Goal: Contribute content: Contribute content

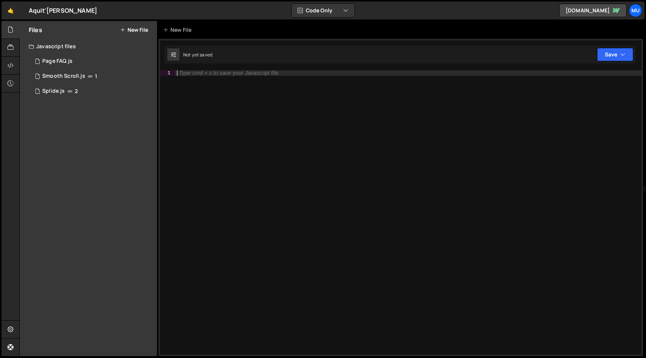
click at [203, 114] on div "Type cmd + s to save your Javascript file." at bounding box center [408, 218] width 466 height 296
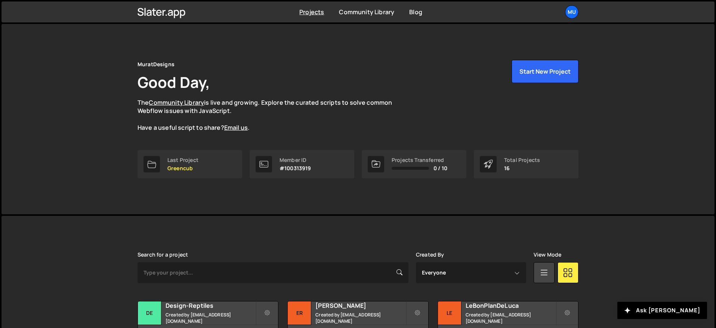
scroll to position [230, 0]
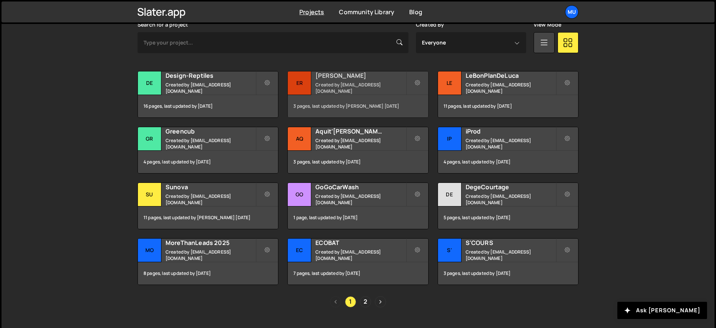
click at [304, 83] on div "Er" at bounding box center [300, 83] width 24 height 24
click at [161, 141] on div "Gr" at bounding box center [150, 139] width 24 height 24
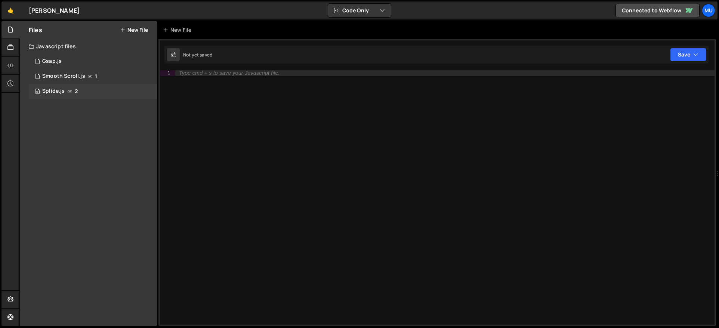
click at [100, 86] on div "0 Splide.js 2" at bounding box center [93, 91] width 128 height 15
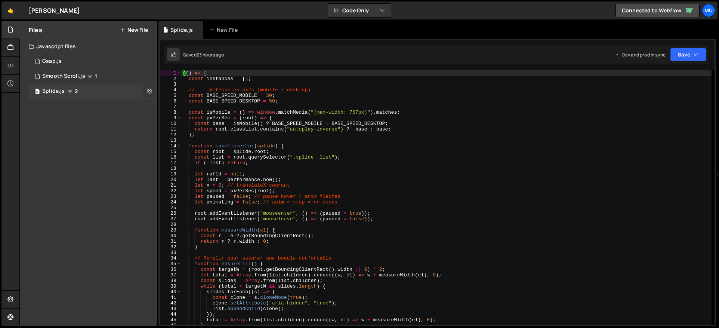
click at [148, 92] on icon at bounding box center [149, 90] width 5 height 7
type input "Splide"
radio input "true"
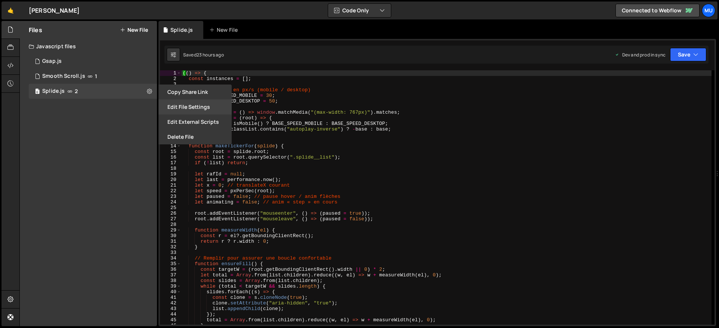
click at [190, 107] on button "Edit File Settings" at bounding box center [195, 106] width 73 height 15
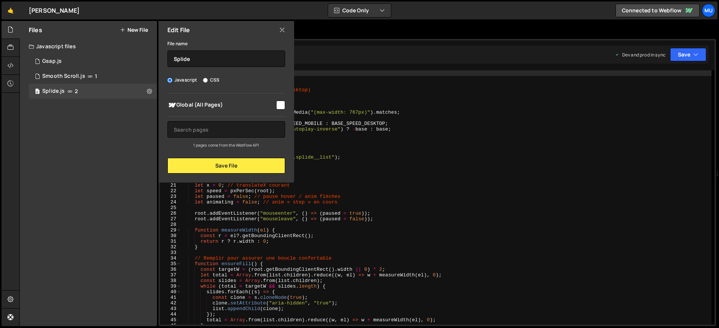
click at [276, 107] on input "checkbox" at bounding box center [280, 105] width 9 height 9
checkbox input "true"
click at [249, 172] on button "Save File" at bounding box center [226, 166] width 118 height 16
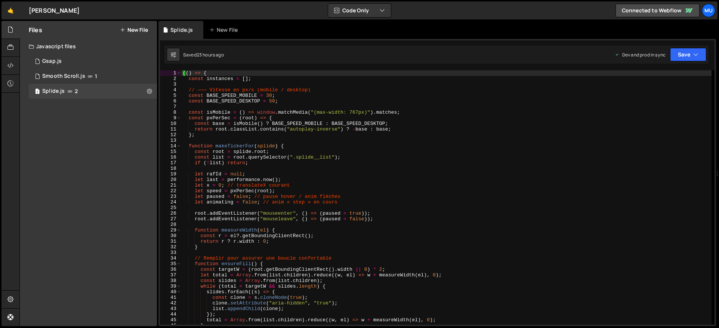
click at [290, 109] on div "(( ) => { const instances = [ ] ; // ——— Vitesse en px/s (mobile / desktop) con…" at bounding box center [446, 202] width 530 height 265
type textarea "})();"
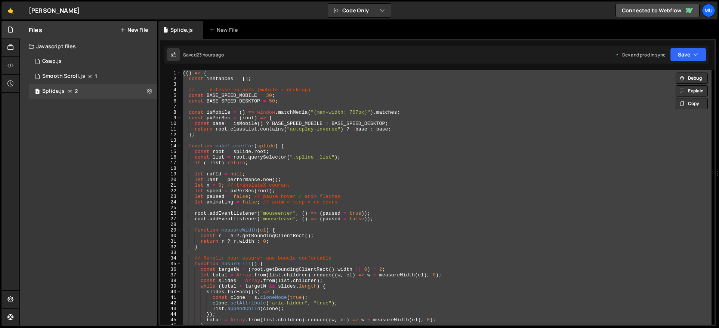
paste textarea
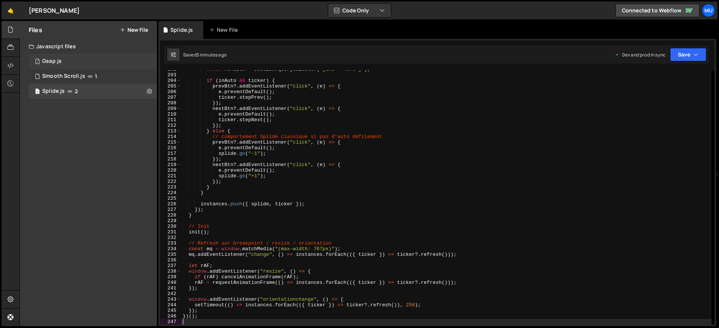
click at [147, 60] on div "1 Gsap.js 0" at bounding box center [93, 61] width 128 height 15
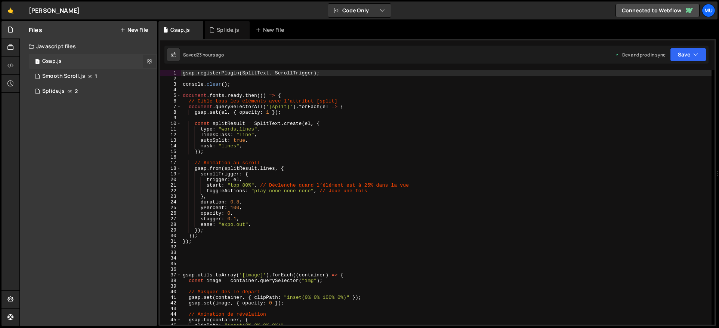
click at [147, 59] on icon at bounding box center [149, 61] width 5 height 7
type input "Gsap"
radio input "true"
checkbox input "true"
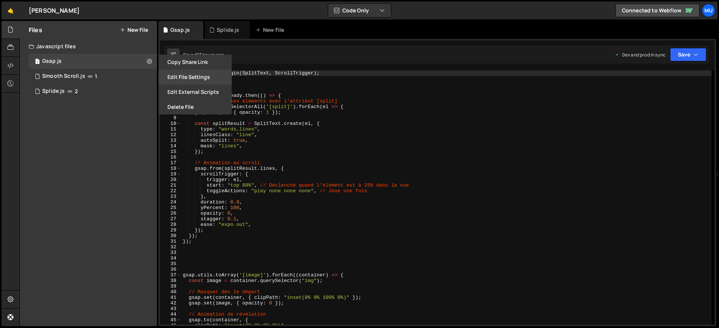
click at [189, 80] on button "Edit File Settings" at bounding box center [195, 77] width 73 height 15
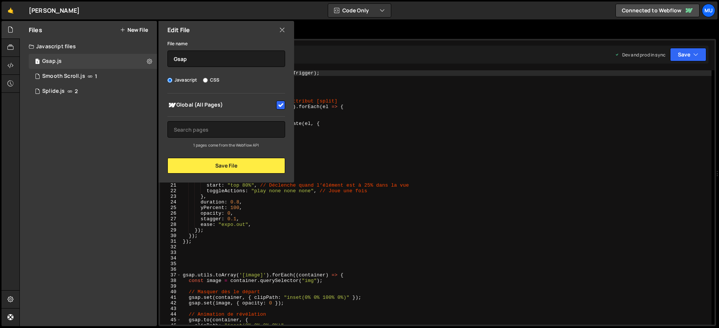
click at [281, 29] on icon at bounding box center [282, 30] width 6 height 8
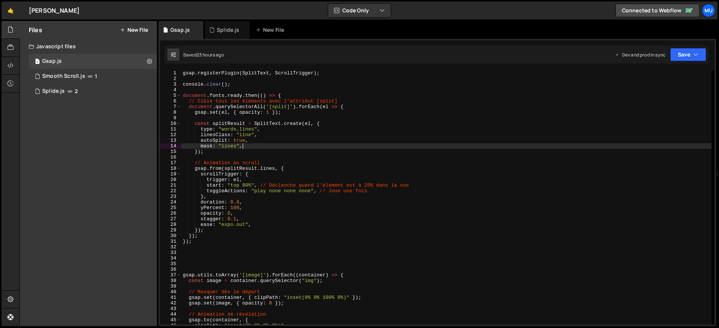
click at [290, 146] on div "gsap . registerPlugin ( SplitText , ScrollTrigger ) ; console . clear ( ) ; doc…" at bounding box center [446, 202] width 530 height 265
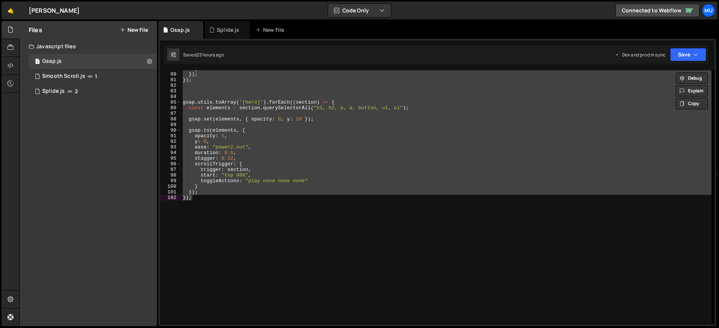
scroll to position [442, 0]
click at [434, 187] on div "} }) ; }) ; gsap . utils . toArray ( '[hero]' ) . forEach (( section ) => { con…" at bounding box center [446, 197] width 530 height 254
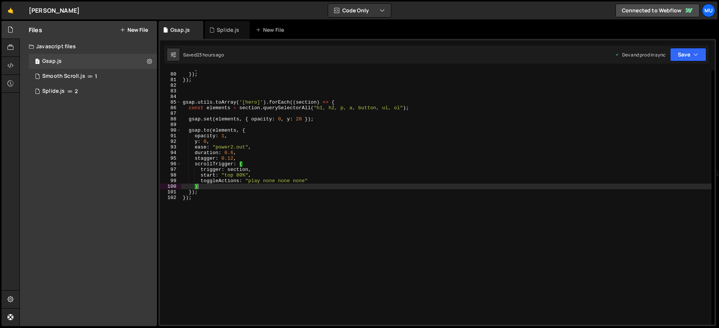
type textarea "}); });"
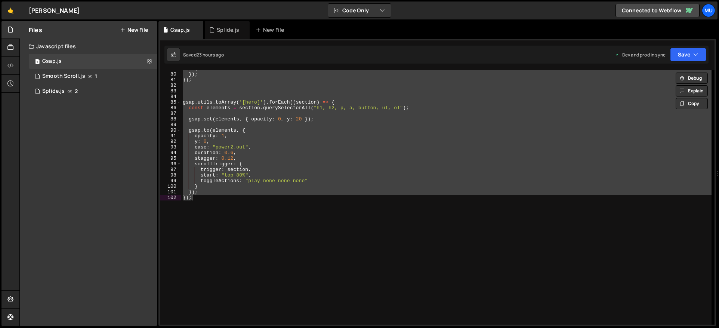
paste textarea
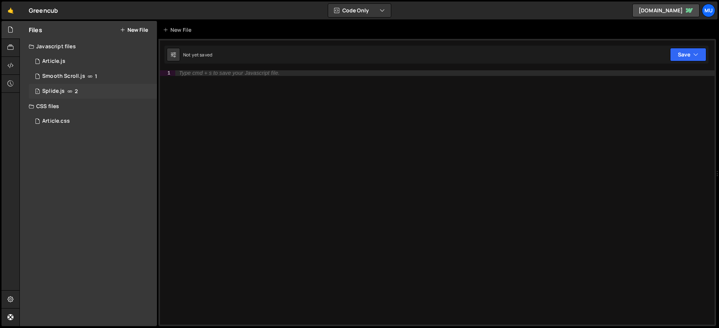
click at [84, 84] on div "1 Splide.js 2" at bounding box center [93, 91] width 128 height 15
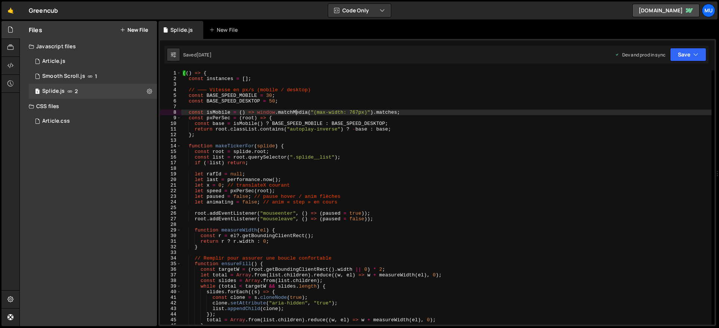
click at [297, 112] on div "(( ) => { const instances = [ ] ; // ——— Vitesse en px/s (mobile / desktop) con…" at bounding box center [446, 202] width 530 height 265
type textarea "})();"
